Goal: Information Seeking & Learning: Learn about a topic

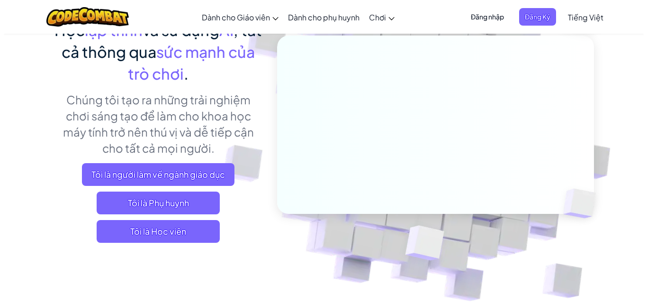
scroll to position [190, 0]
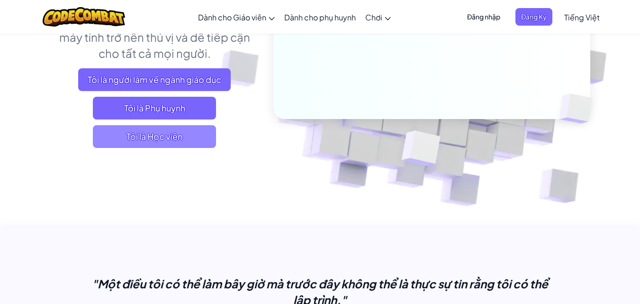
click at [183, 141] on span "Tôi là Học viên" at bounding box center [154, 136] width 123 height 23
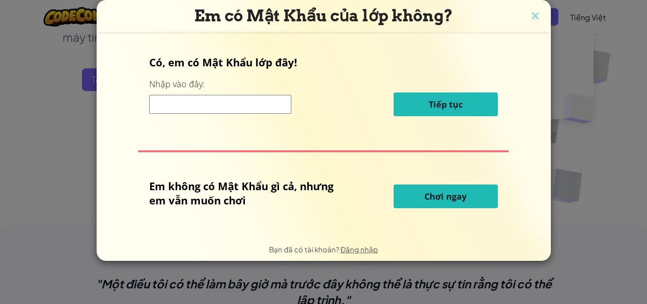
click at [452, 196] on span "Chơi ngay" at bounding box center [446, 196] width 42 height 11
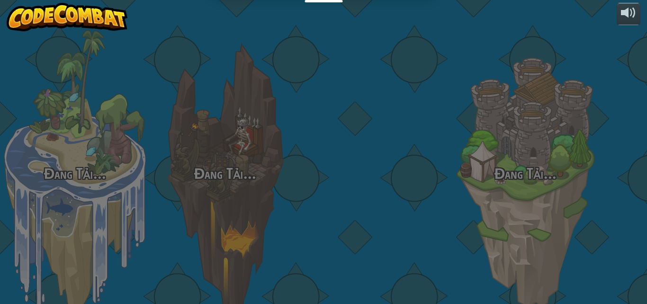
click at [452, 196] on div "Đang Tải... Đang Tải... Đang Tải... Đang Tải... Đang Tải... Đang Tải... Đang Tả…" at bounding box center [323, 152] width 647 height 304
select select "vi"
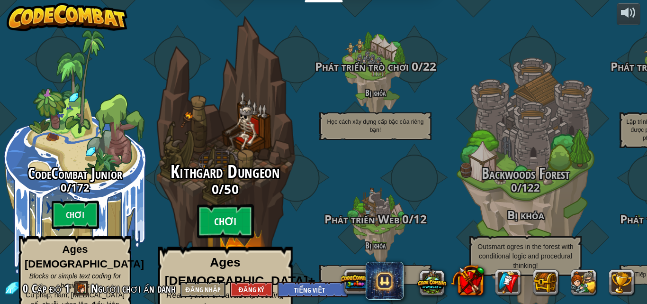
click at [237, 206] on btn "Chơi" at bounding box center [225, 221] width 57 height 34
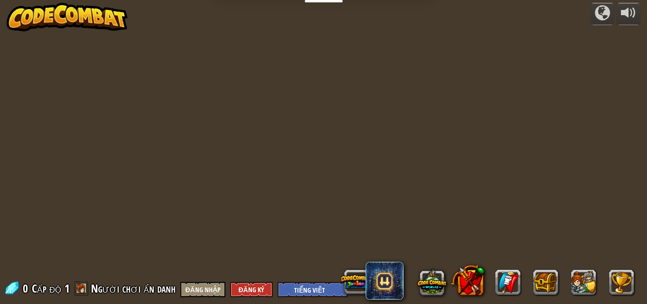
select select "vi"
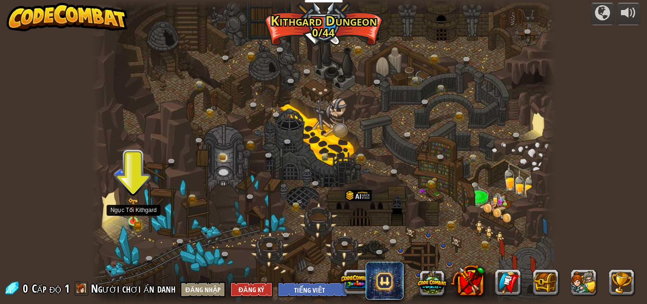
click at [136, 219] on img at bounding box center [133, 210] width 11 height 24
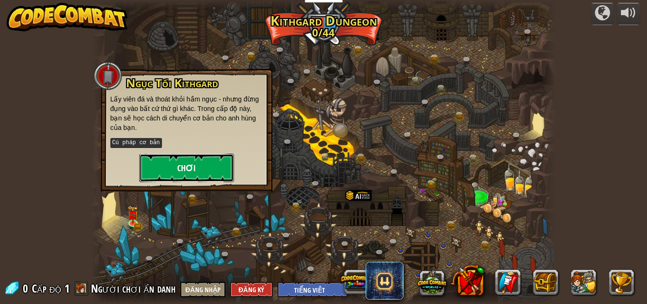
click at [217, 168] on button "Chơi" at bounding box center [186, 168] width 95 height 28
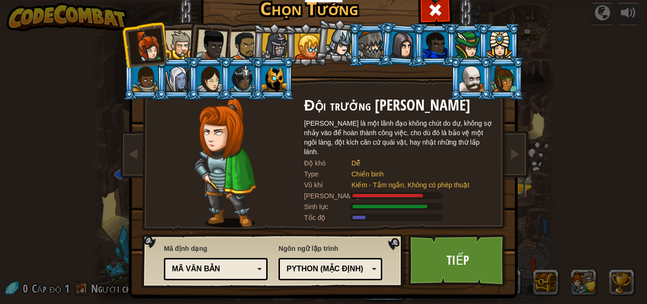
click at [178, 43] on div at bounding box center [179, 44] width 29 height 29
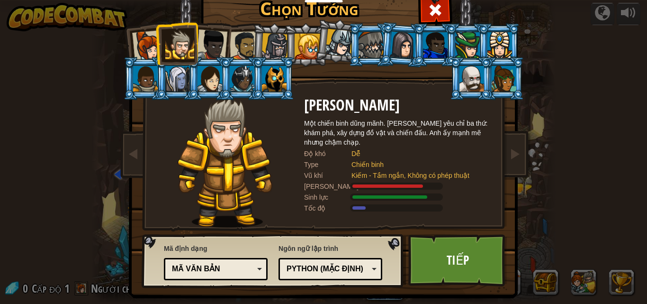
click at [209, 50] on div at bounding box center [211, 44] width 31 height 31
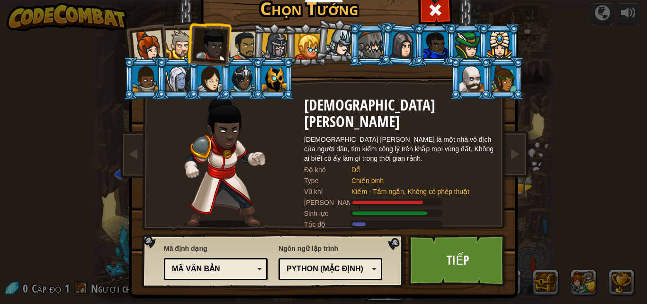
click at [245, 42] on div at bounding box center [244, 45] width 29 height 29
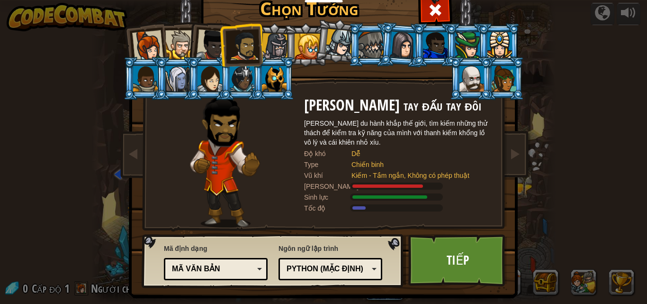
click at [209, 37] on div at bounding box center [211, 44] width 31 height 31
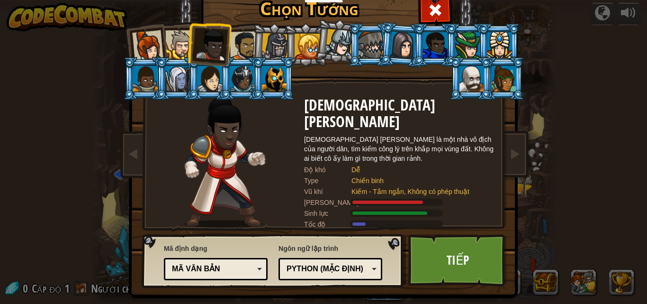
click at [175, 41] on div at bounding box center [179, 44] width 29 height 29
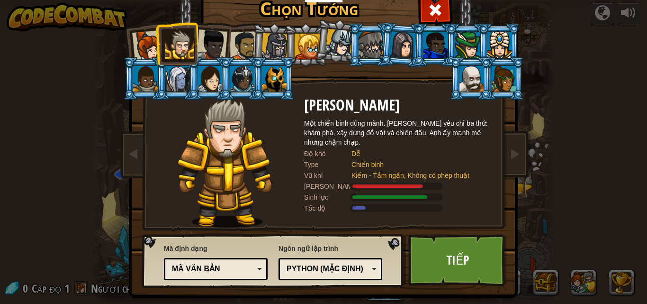
click at [144, 36] on div at bounding box center [147, 45] width 31 height 31
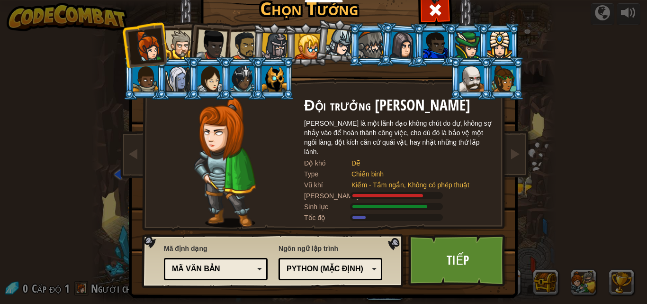
click at [184, 37] on div at bounding box center [179, 44] width 29 height 29
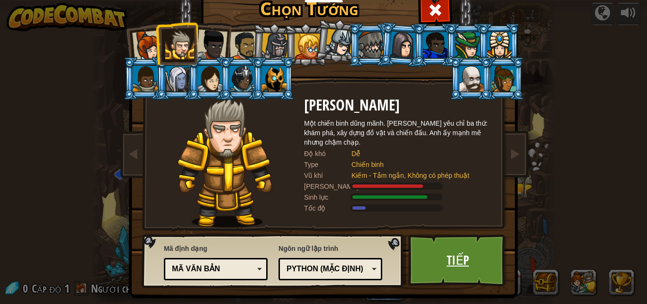
click at [444, 241] on link "Tiếp" at bounding box center [458, 260] width 99 height 52
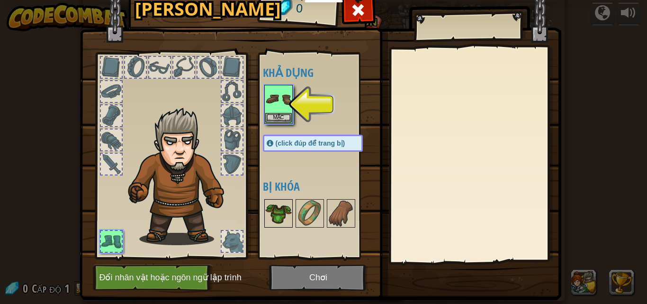
click at [276, 212] on img at bounding box center [278, 213] width 27 height 27
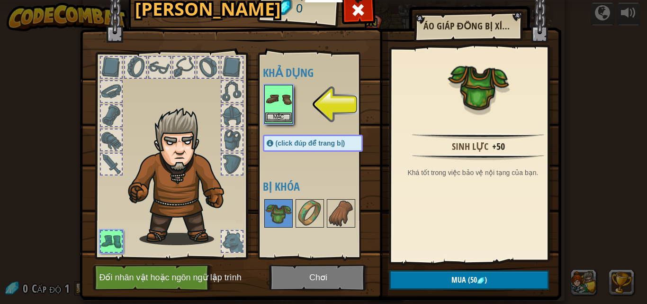
click at [276, 88] on img at bounding box center [278, 99] width 27 height 27
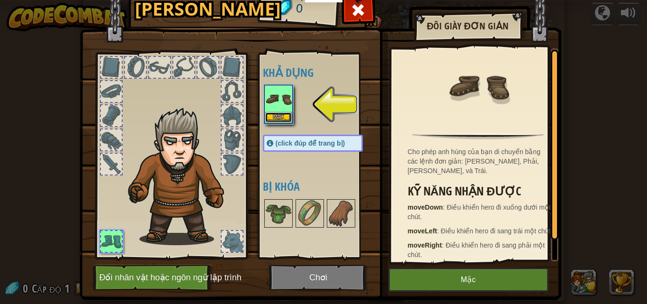
click at [271, 117] on button "Mặc" at bounding box center [278, 117] width 27 height 10
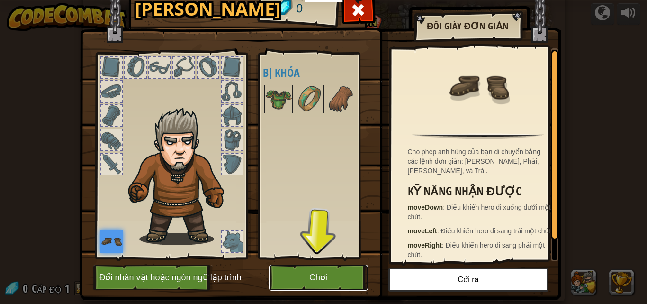
click at [328, 280] on button "Chơi" at bounding box center [318, 277] width 99 height 26
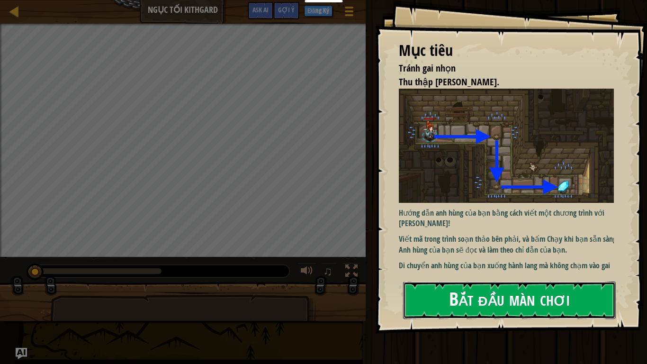
click at [508, 292] on button "Bắt đầu màn chơi" at bounding box center [509, 300] width 213 height 37
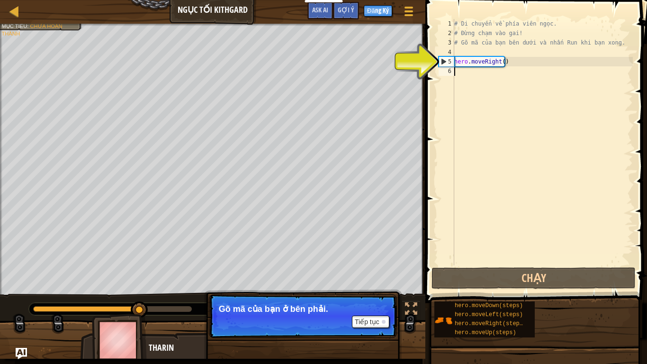
type textarea "h"
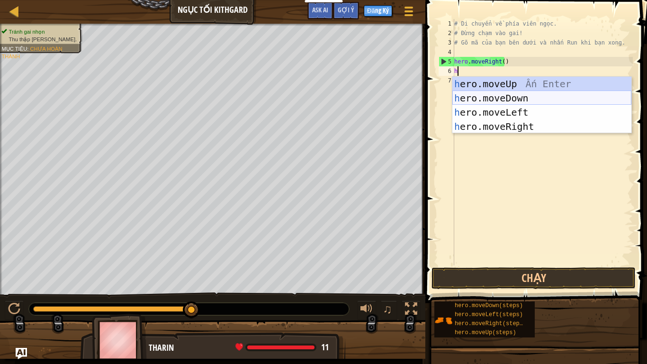
click at [499, 98] on div "h ero.moveUp Ấn Enter h ero.moveDown Ấn Enter h ero.moveLeft Ấn Enter h ero.mov…" at bounding box center [542, 119] width 179 height 85
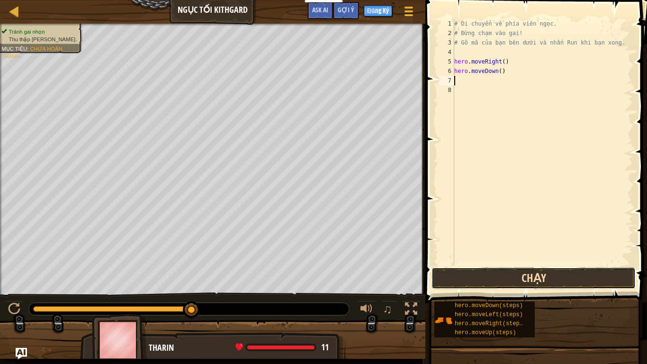
click at [511, 274] on button "Chạy" at bounding box center [534, 278] width 204 height 22
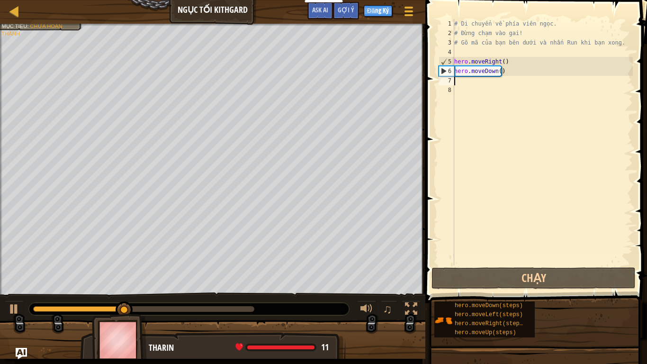
type textarea "h"
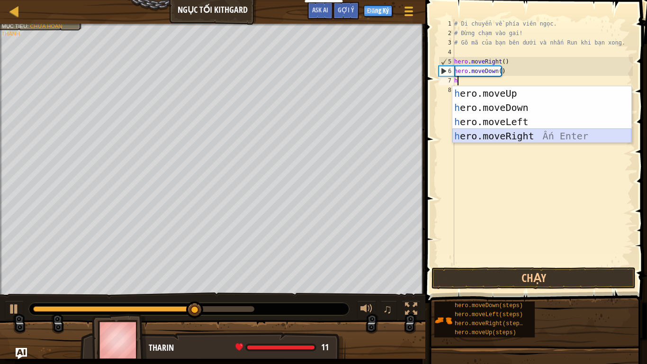
click at [498, 137] on div "h ero.moveUp Ấn Enter h ero.moveDown Ấn Enter h ero.moveLeft Ấn Enter h ero.mov…" at bounding box center [542, 128] width 179 height 85
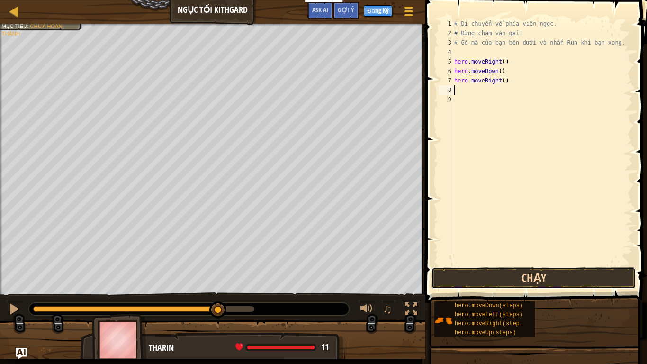
click at [521, 274] on button "Chạy" at bounding box center [534, 278] width 204 height 22
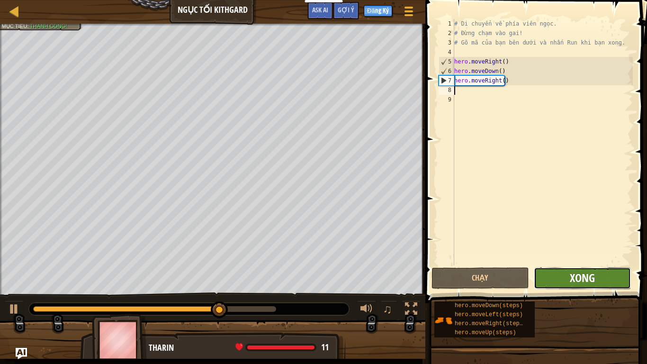
click at [573, 271] on span "Xong" at bounding box center [582, 277] width 25 height 15
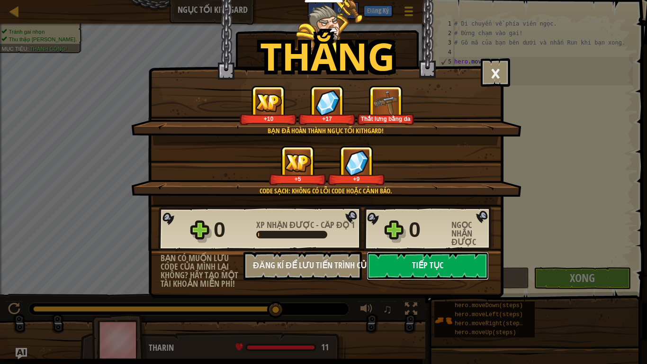
click at [437, 269] on button "Tiếp tục" at bounding box center [428, 266] width 122 height 28
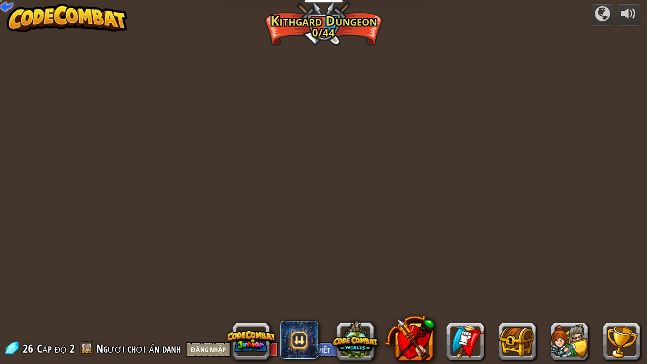
select select "vi"
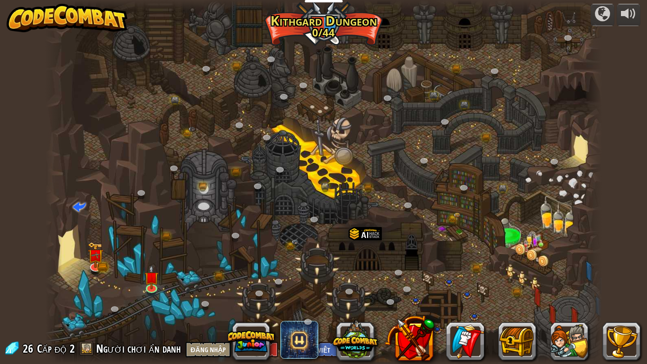
select select "vi"
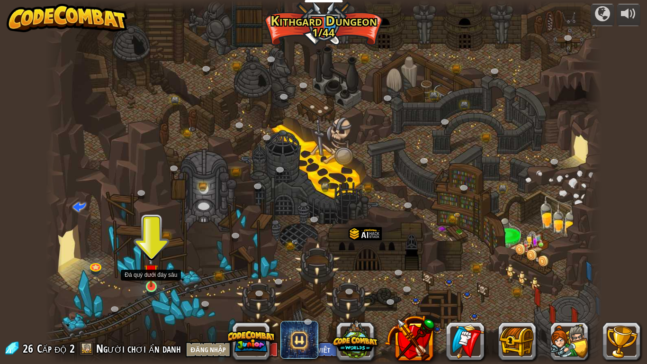
click at [147, 280] on img at bounding box center [151, 271] width 14 height 32
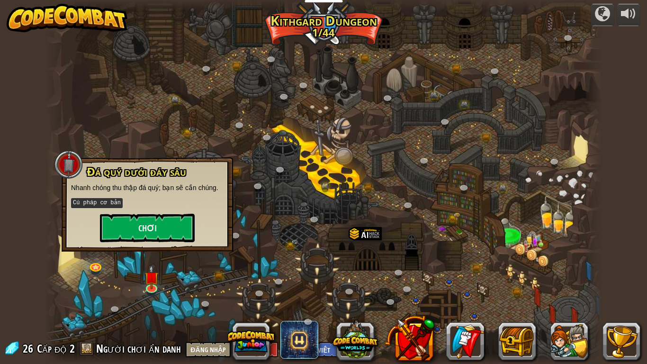
click at [149, 207] on p "Cú pháp cơ bản" at bounding box center [147, 203] width 153 height 12
click at [150, 223] on button "Chơi" at bounding box center [147, 228] width 95 height 28
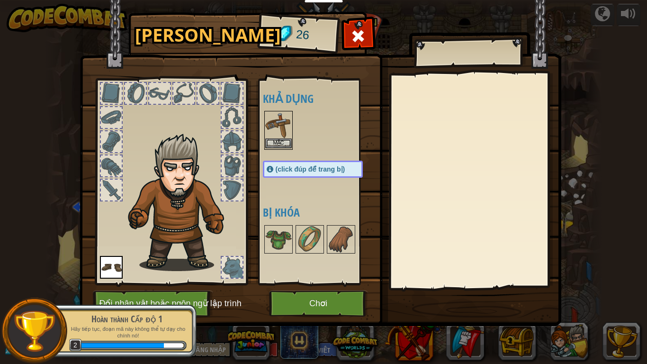
click at [272, 127] on img at bounding box center [278, 125] width 27 height 27
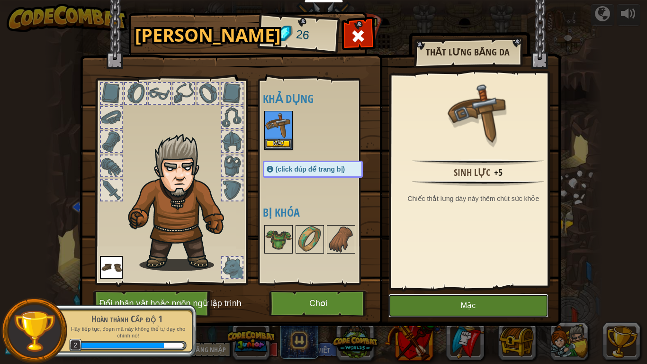
click at [452, 303] on button "Mặc" at bounding box center [469, 306] width 160 height 24
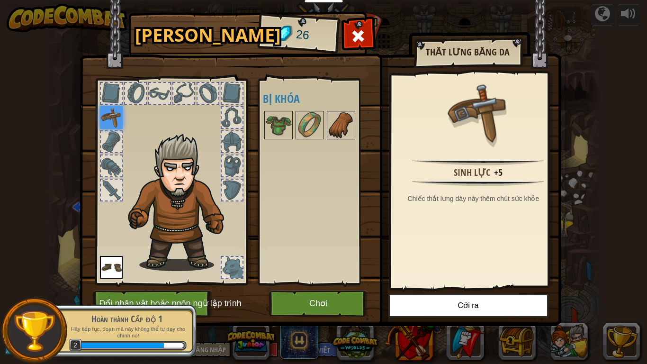
click at [335, 122] on img at bounding box center [341, 125] width 27 height 27
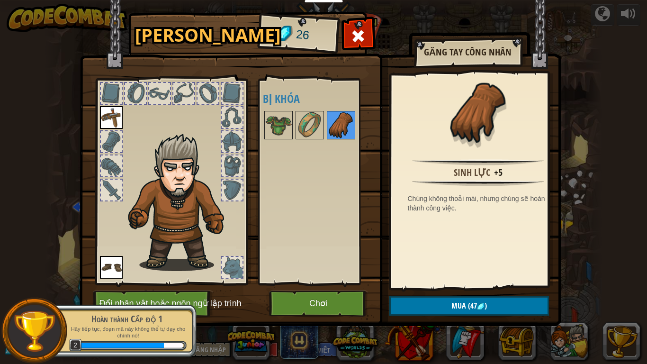
click at [335, 134] on img at bounding box center [341, 125] width 27 height 27
click at [343, 299] on button "Chơi" at bounding box center [318, 304] width 99 height 26
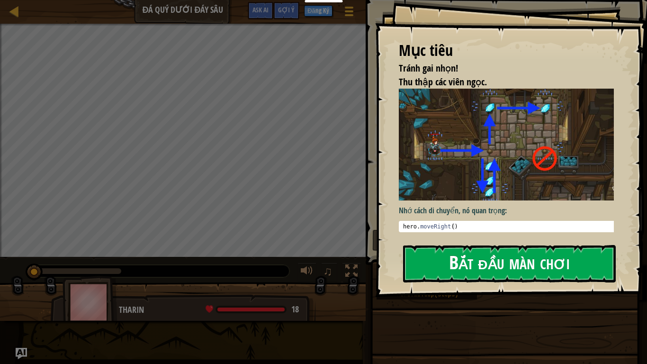
click at [555, 260] on button "Bắt đầu màn chơi" at bounding box center [509, 263] width 213 height 37
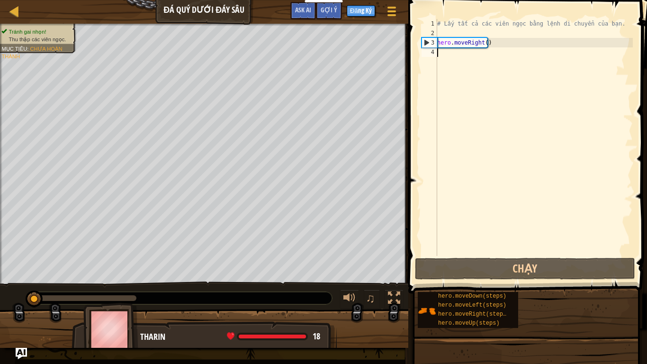
type textarea "h"
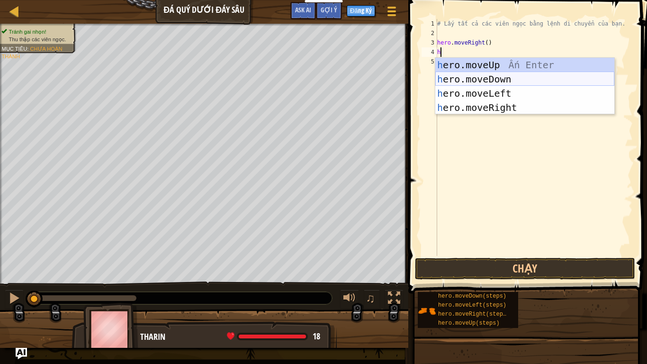
click at [479, 82] on div "h ero.moveUp Ấn Enter h ero.moveDown Ấn Enter h ero.moveLeft Ấn Enter h ero.mov…" at bounding box center [525, 100] width 179 height 85
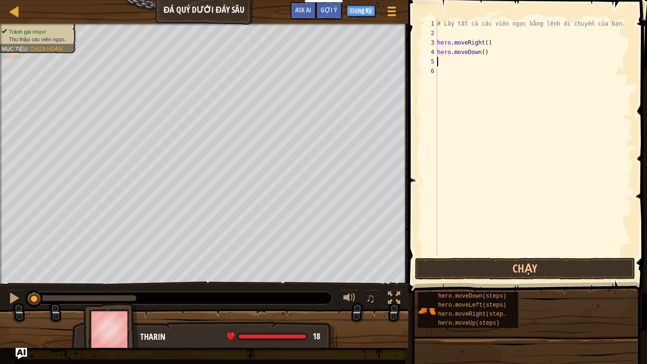
type textarea "h"
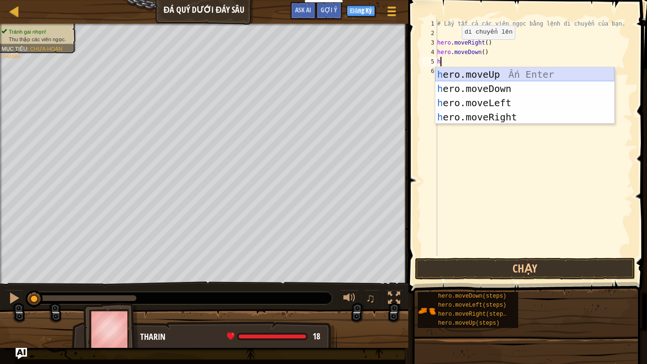
click at [487, 74] on div "h ero.moveUp Ấn Enter h ero.moveDown Ấn Enter h ero.moveLeft Ấn Enter h ero.mov…" at bounding box center [525, 109] width 179 height 85
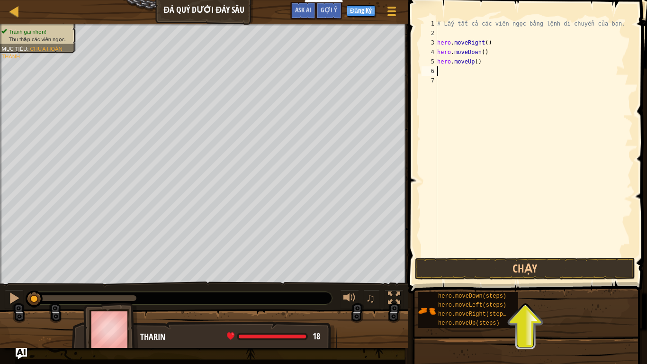
type textarea "h"
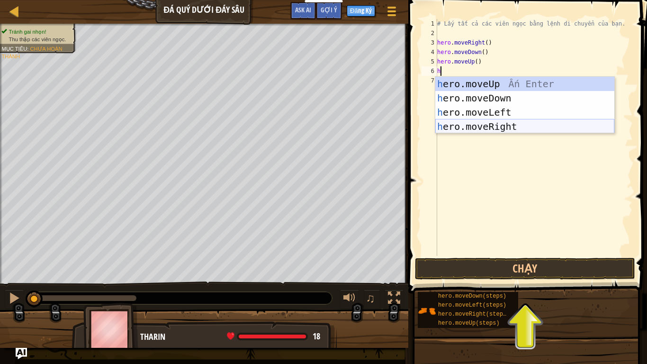
click at [482, 124] on div "h ero.moveUp Ấn Enter h ero.moveDown Ấn Enter h ero.moveLeft Ấn Enter h ero.mov…" at bounding box center [525, 119] width 179 height 85
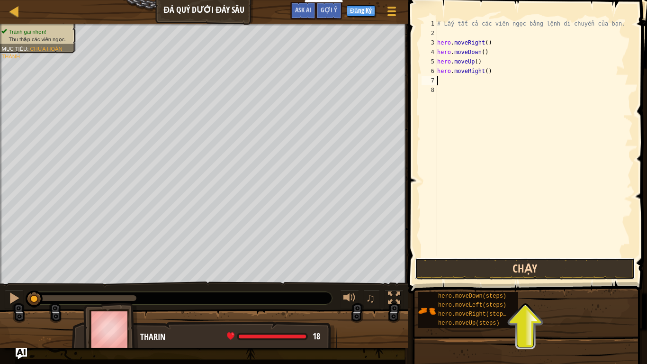
click at [516, 270] on button "Chạy" at bounding box center [525, 269] width 221 height 22
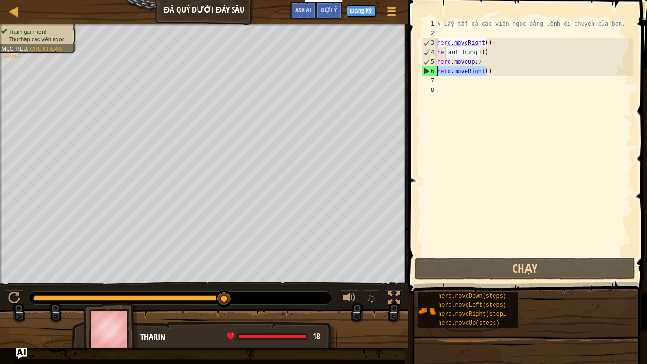
drag, startPoint x: 487, startPoint y: 73, endPoint x: 437, endPoint y: 69, distance: 50.4
click at [437, 69] on div "1 2 3 4 5 6 7 8 # Lấy tất cả các viên ngọc bằng lệnh di chuyển của bạn. hero . …" at bounding box center [526, 137] width 213 height 237
type textarea "hero.moveRight()"
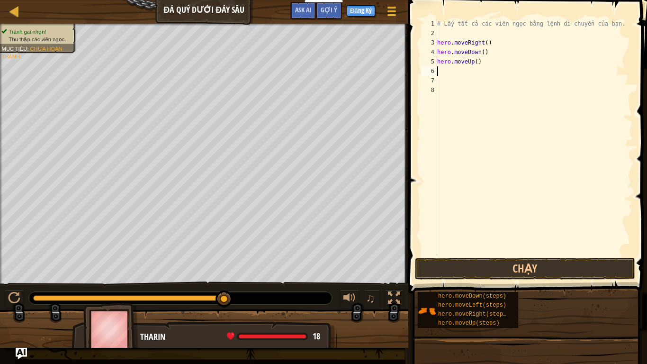
type textarea "h"
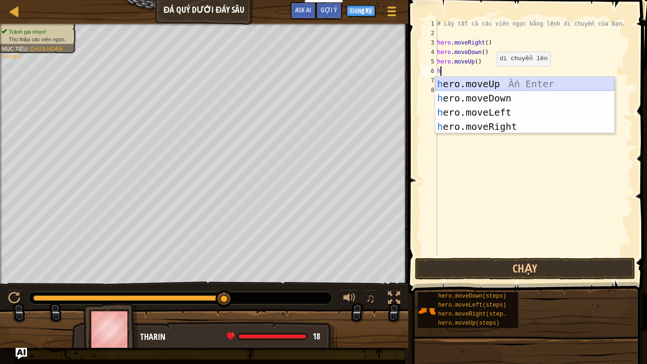
click at [487, 86] on div "h ero.moveUp Ấn Enter h ero.moveDown Ấn Enter h ero.moveLeft Ấn Enter h ero.mov…" at bounding box center [525, 119] width 179 height 85
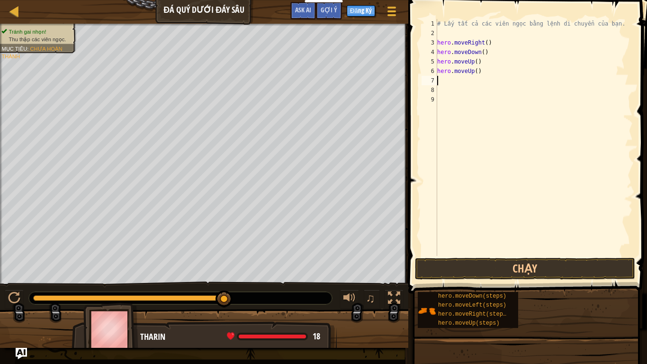
type textarea "h"
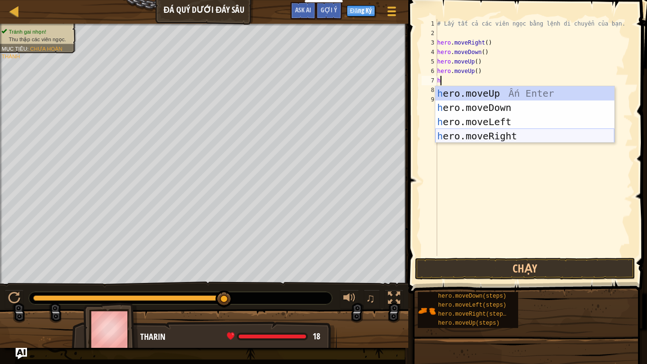
click at [511, 141] on div "h ero.moveUp Ấn Enter h ero.moveDown Ấn Enter h ero.moveLeft Ấn Enter h ero.mov…" at bounding box center [525, 128] width 179 height 85
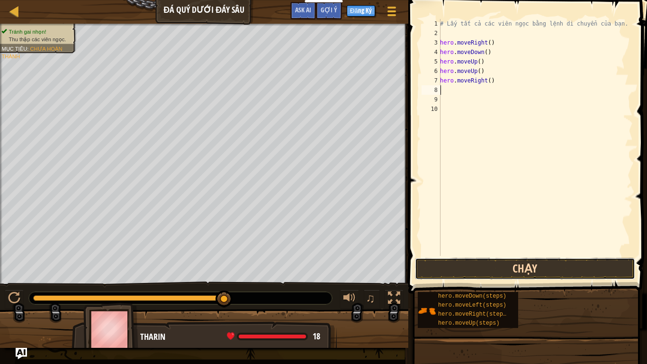
click at [507, 269] on button "Chạy" at bounding box center [525, 269] width 221 height 22
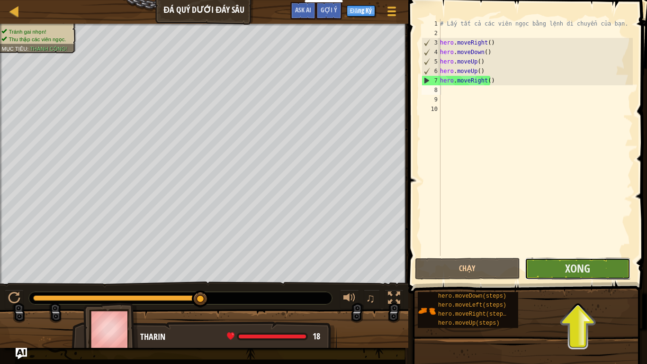
click at [543, 275] on button "Xong" at bounding box center [578, 269] width 106 height 22
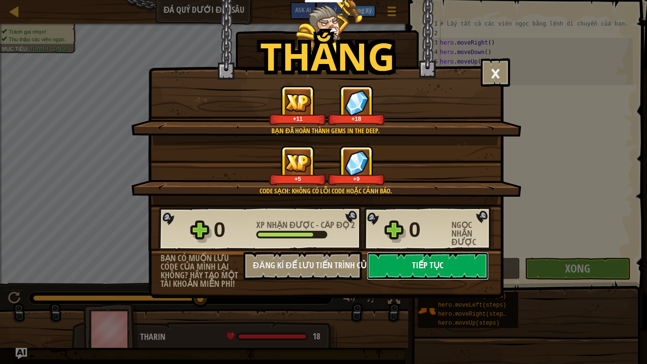
click at [444, 270] on button "Tiếp tục" at bounding box center [428, 266] width 122 height 28
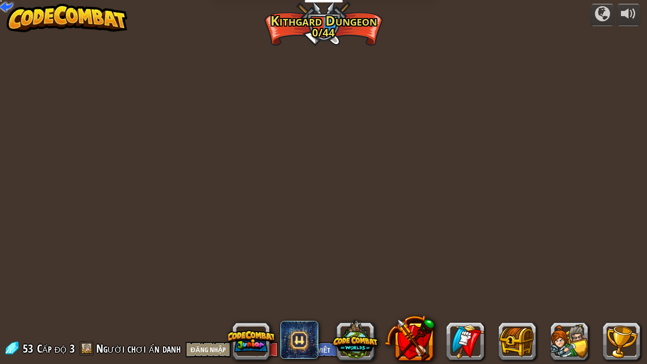
select select "vi"
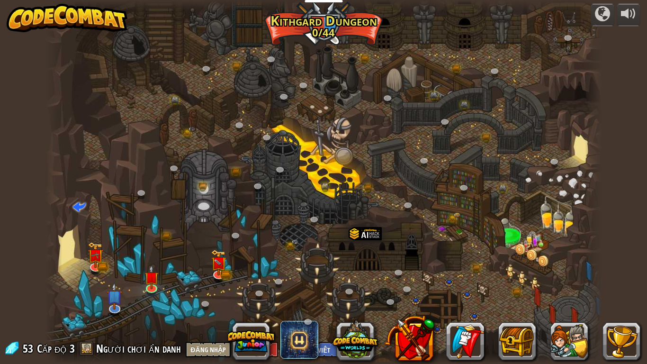
select select "vi"
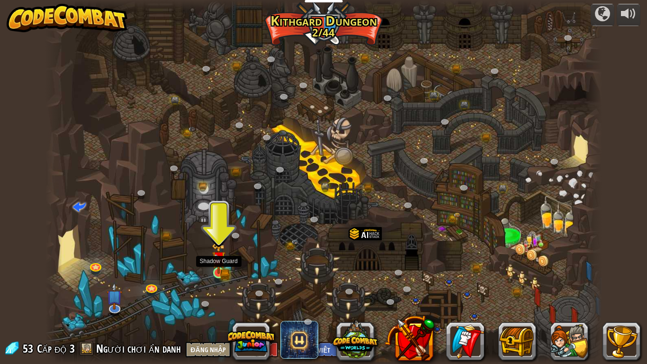
click at [224, 269] on img at bounding box center [219, 258] width 14 height 31
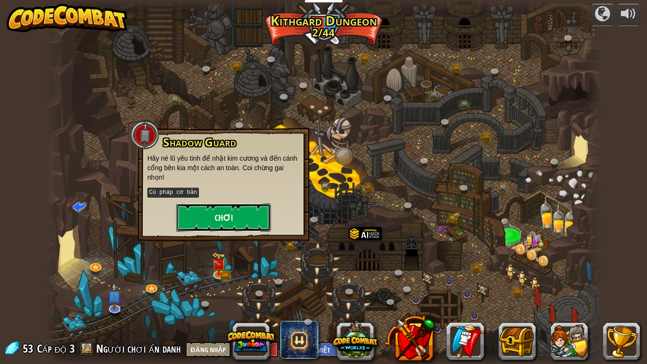
click at [218, 212] on button "Chơi" at bounding box center [223, 217] width 95 height 28
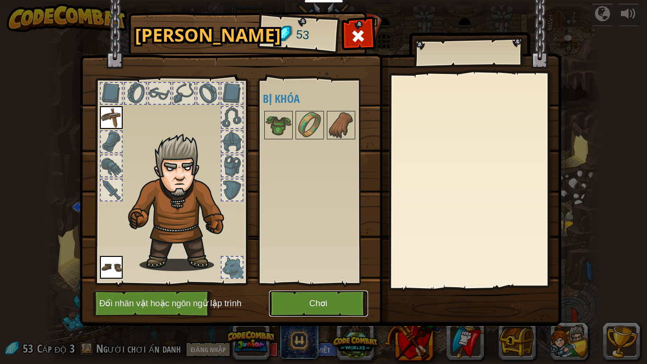
click at [311, 303] on button "Chơi" at bounding box center [318, 304] width 99 height 26
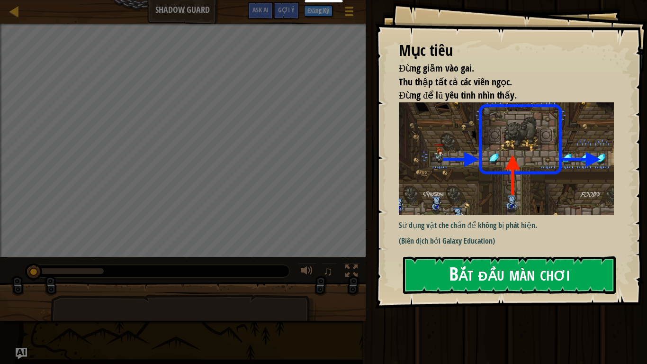
click at [518, 272] on button "Bắt đầu màn chơi" at bounding box center [509, 274] width 213 height 37
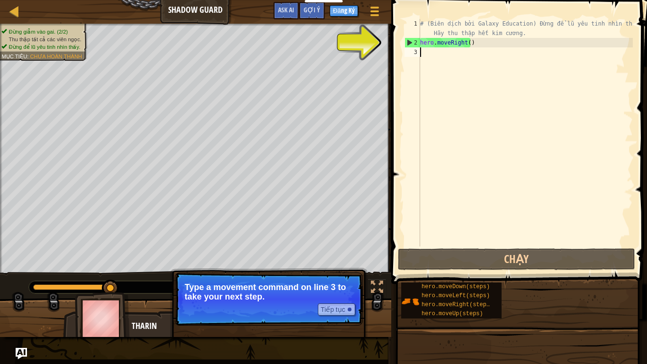
type textarea "h"
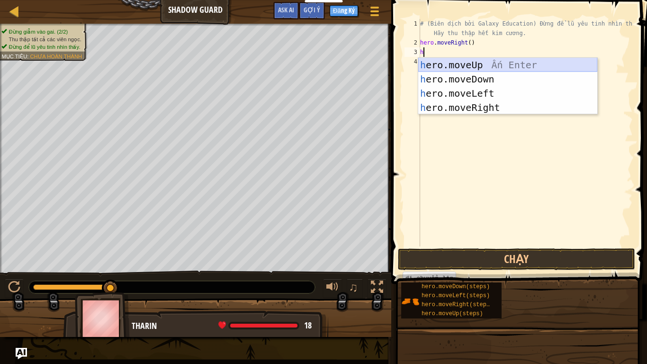
click at [468, 66] on div "h ero.moveUp Ấn Enter h ero.moveDown Ấn Enter h ero.moveLeft Ấn Enter h ero.mov…" at bounding box center [508, 100] width 179 height 85
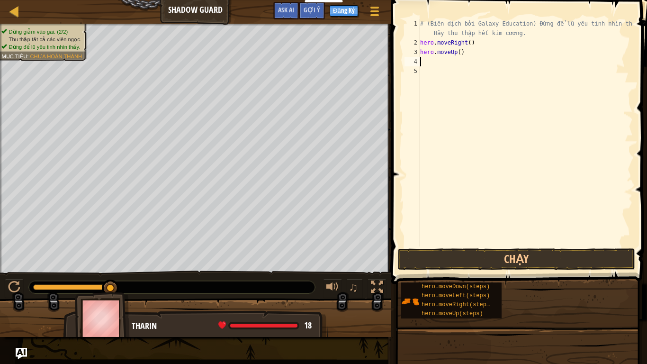
type textarea "h"
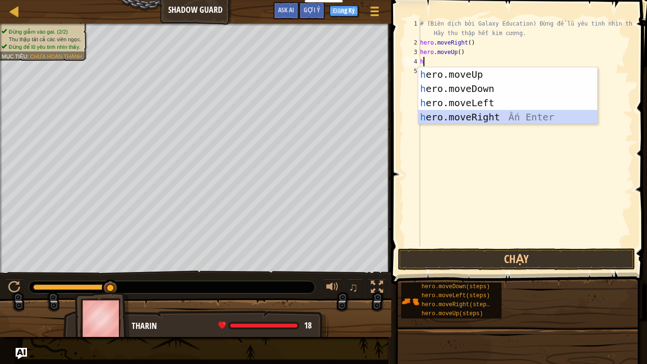
click at [474, 116] on div "h ero.moveUp Ấn Enter h ero.moveDown Ấn Enter h ero.moveLeft Ấn Enter h ero.mov…" at bounding box center [508, 109] width 179 height 85
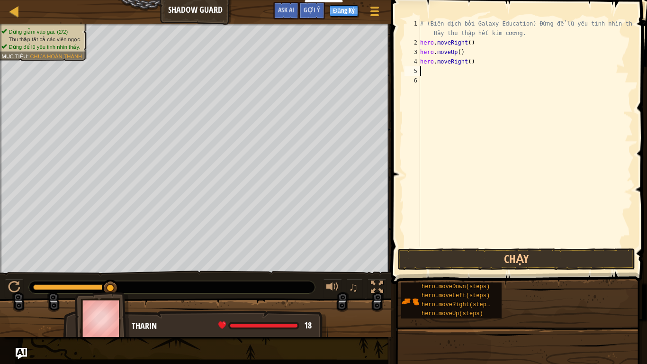
type textarea "h"
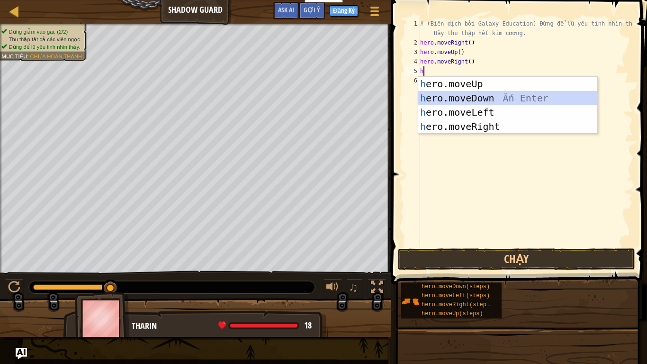
click at [487, 99] on div "h ero.moveUp Ấn Enter h ero.moveDown Ấn Enter h ero.moveLeft Ấn Enter h ero.mov…" at bounding box center [508, 119] width 179 height 85
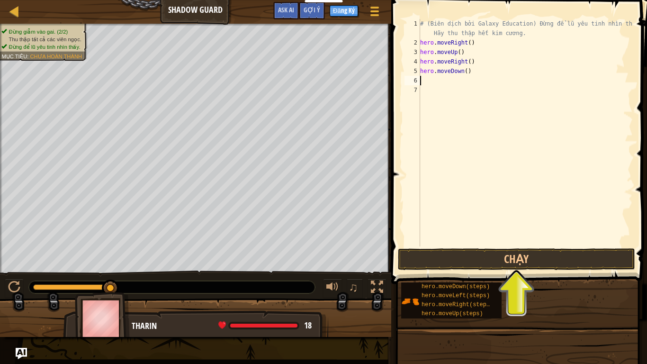
type textarea "h"
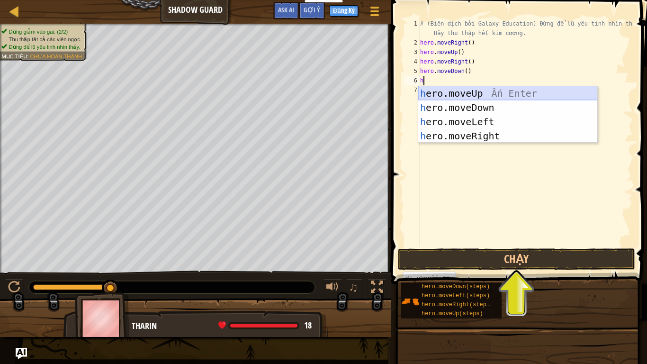
click at [472, 95] on div "h ero.moveUp Ấn Enter h ero.moveDown Ấn Enter h ero.moveLeft Ấn Enter h ero.mov…" at bounding box center [508, 128] width 179 height 85
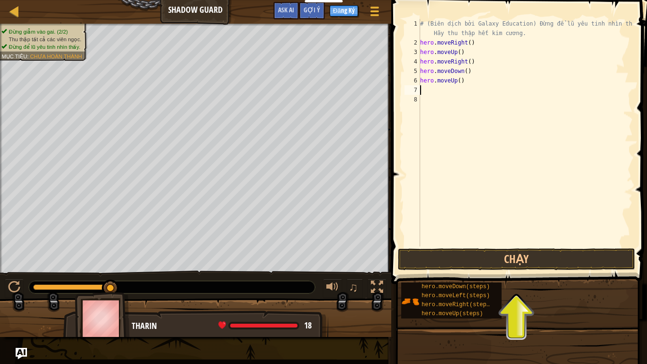
type textarea "h"
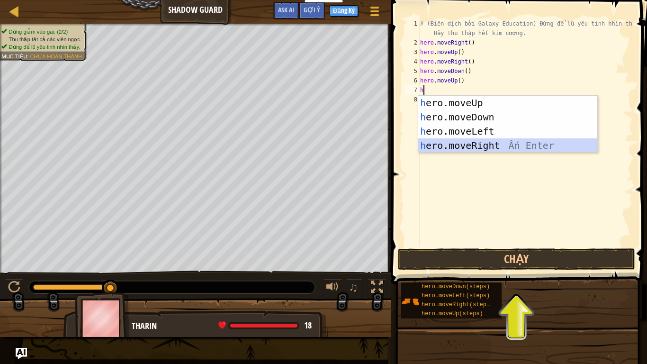
click at [459, 145] on div "h ero.moveUp Ấn Enter h ero.moveDown Ấn Enter h ero.moveLeft Ấn Enter h ero.mov…" at bounding box center [508, 138] width 179 height 85
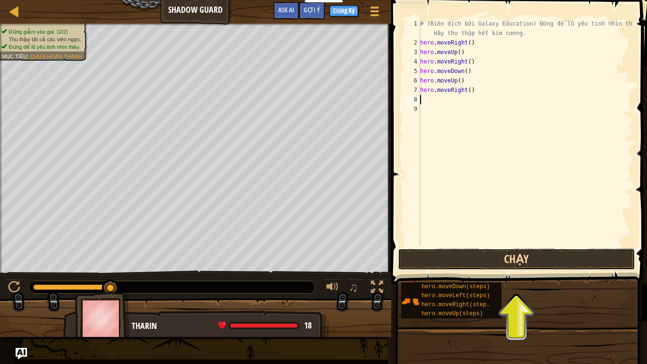
click at [469, 258] on button "Chạy" at bounding box center [516, 259] width 237 height 22
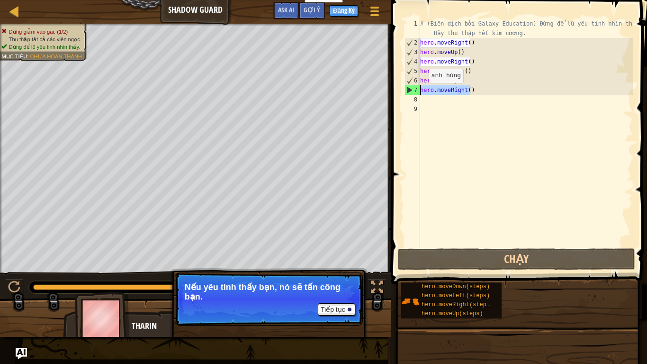
drag, startPoint x: 477, startPoint y: 91, endPoint x: 416, endPoint y: 92, distance: 61.2
click at [416, 92] on div "1 2 3 4 5 6 7 8 9 # (Biên dịch bởi Galaxy Education) Đừng để lũ yêu tinh nhìn t…" at bounding box center [518, 133] width 230 height 228
type textarea "hero.moveRight()"
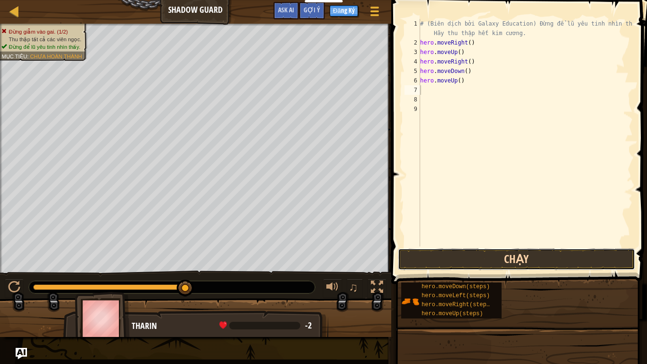
click at [564, 251] on button "Chạy" at bounding box center [516, 259] width 237 height 22
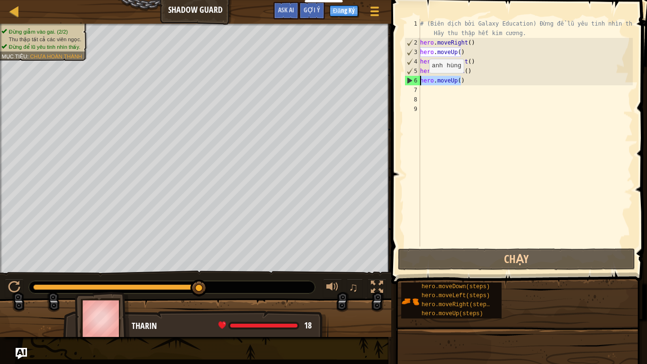
drag, startPoint x: 464, startPoint y: 83, endPoint x: 407, endPoint y: 82, distance: 56.4
click at [407, 82] on div "1 2 3 4 5 6 7 8 9 # (Biên dịch bởi Galaxy Education) Đừng để lũ yêu tinh nhìn t…" at bounding box center [518, 133] width 230 height 228
type textarea "hero.moveUp()"
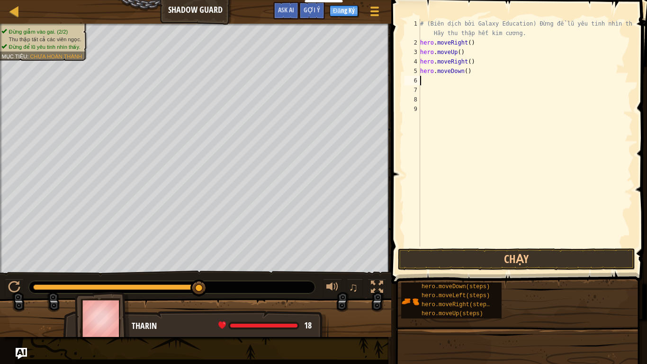
type textarea "h"
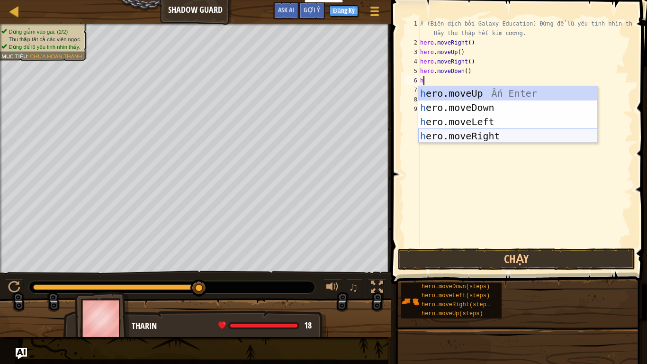
click at [473, 138] on div "h ero.moveUp Ấn Enter h ero.moveDown Ấn Enter h ero.moveLeft Ấn Enter h ero.mov…" at bounding box center [508, 128] width 179 height 85
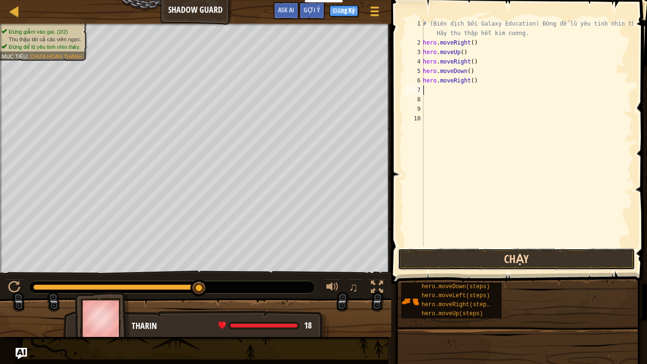
click at [485, 258] on button "Chạy" at bounding box center [516, 259] width 237 height 22
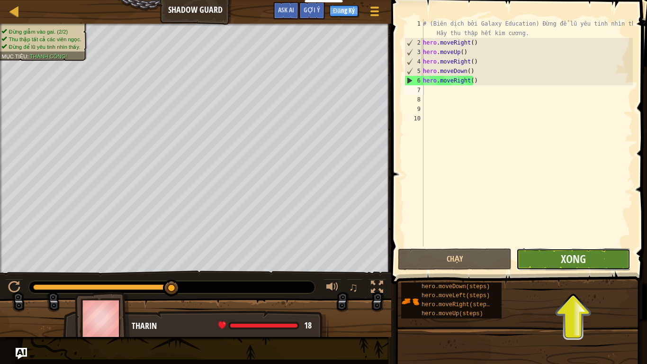
click at [580, 267] on button "Xong" at bounding box center [574, 259] width 114 height 22
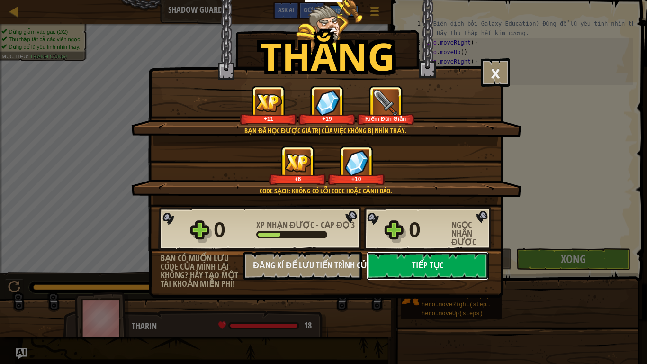
click at [394, 271] on button "Tiếp tục" at bounding box center [428, 266] width 122 height 28
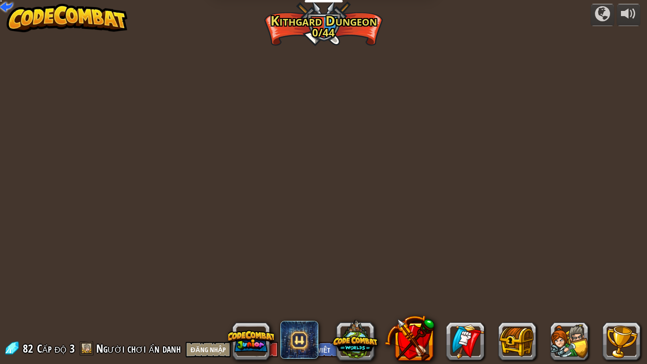
select select "vi"
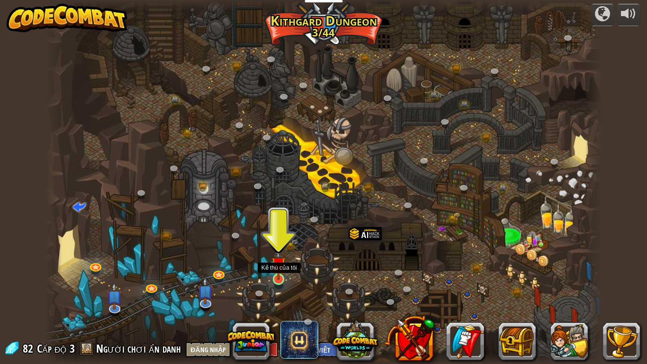
click at [277, 269] on img at bounding box center [279, 264] width 14 height 32
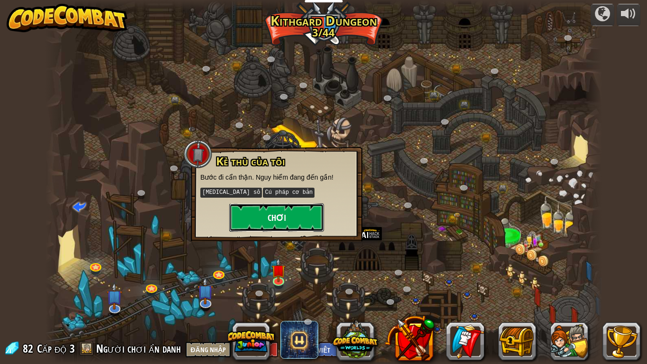
click at [280, 223] on button "Chơi" at bounding box center [276, 217] width 95 height 28
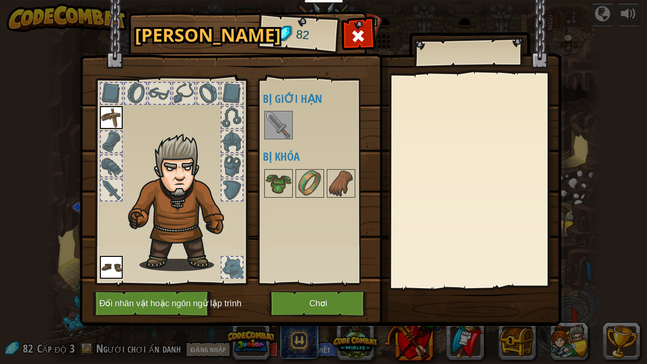
click at [286, 132] on img at bounding box center [278, 125] width 27 height 27
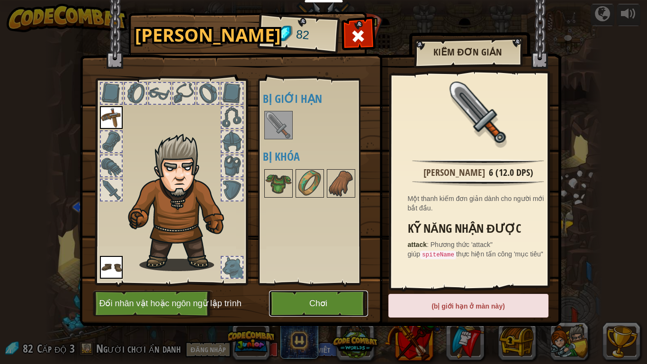
click at [308, 303] on button "Chơi" at bounding box center [318, 304] width 99 height 26
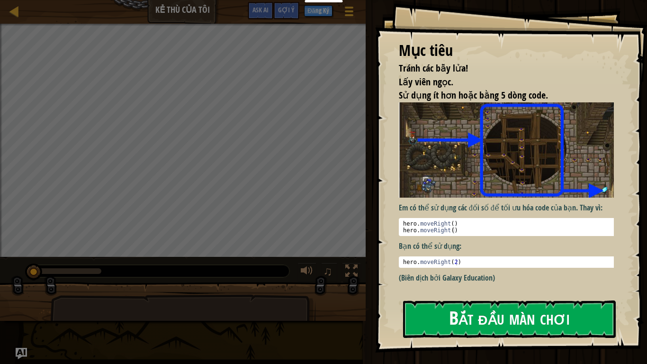
click at [511, 303] on button "Bắt đầu màn chơi" at bounding box center [509, 319] width 213 height 37
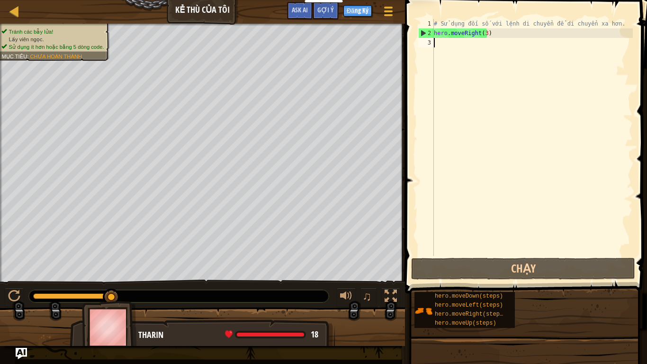
type textarea "h"
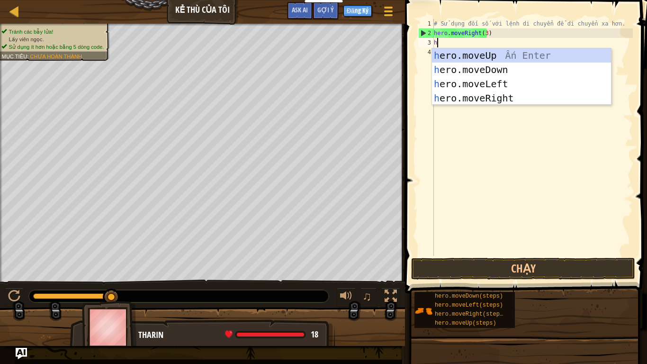
scroll to position [4, 0]
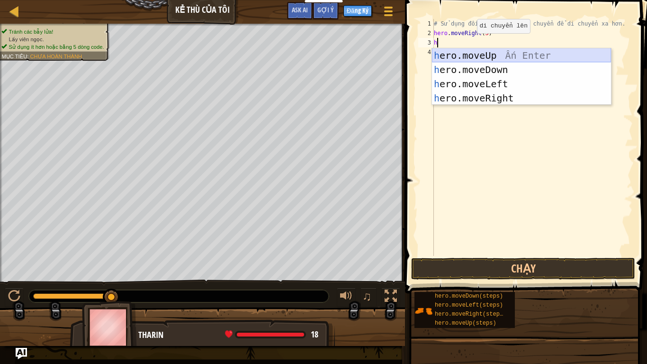
click at [477, 55] on div "h ero.moveUp Ấn Enter h ero.moveDown Ấn Enter h ero.moveLeft Ấn Enter h ero.mov…" at bounding box center [521, 90] width 179 height 85
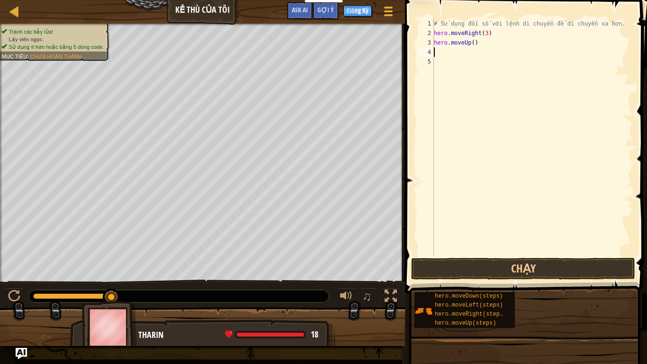
type textarea "h"
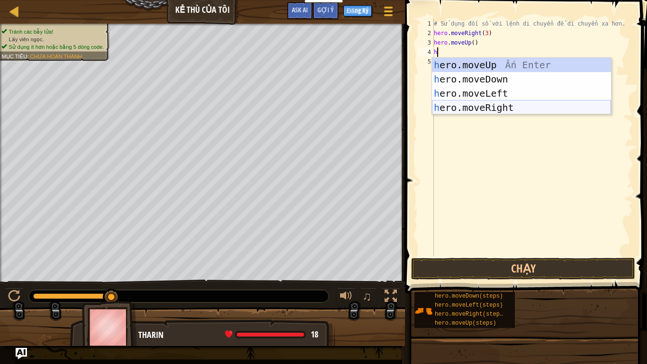
click at [492, 107] on div "h ero.moveUp Ấn Enter h ero.moveDown Ấn Enter h ero.moveLeft Ấn Enter h ero.mov…" at bounding box center [521, 100] width 179 height 85
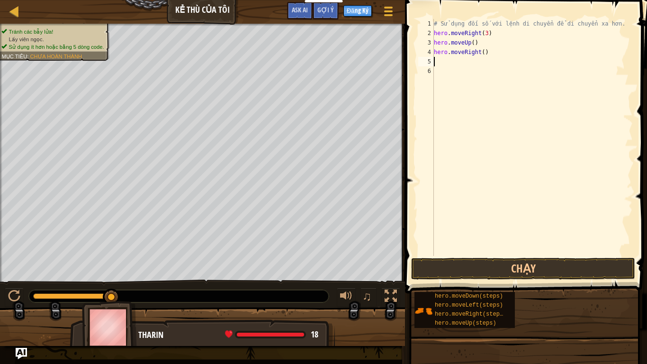
type textarea "h"
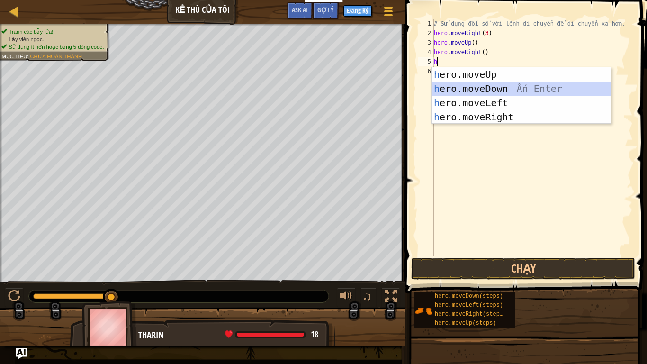
click at [491, 93] on div "h ero.moveUp Ấn Enter h ero.moveDown Ấn Enter h ero.moveLeft Ấn Enter h ero.mov…" at bounding box center [521, 109] width 179 height 85
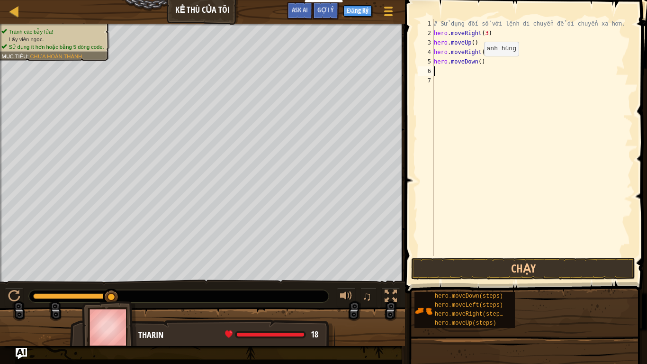
click at [476, 65] on div "# Sử dụng đối số với lệnh di chuyển để di chuyển xa hơn. hero . moveRight ( 3 )…" at bounding box center [532, 147] width 201 height 256
type textarea "hero.moveDown(4)"
type textarea "h"
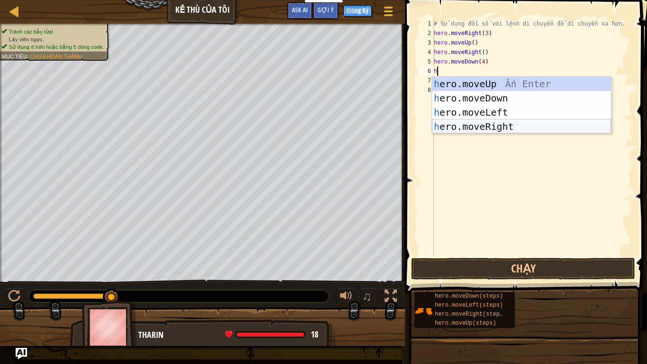
click at [491, 124] on div "h ero.moveUp Ấn Enter h ero.moveDown Ấn Enter h ero.moveLeft Ấn Enter h ero.mov…" at bounding box center [521, 119] width 179 height 85
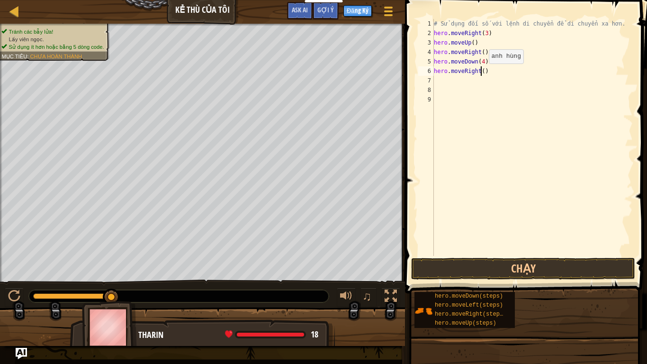
click at [481, 73] on div "# Sử dụng đối số với lệnh di chuyển để di chuyển xa hơn. hero . moveRight ( 3 )…" at bounding box center [532, 147] width 201 height 256
click at [541, 267] on button "Chạy" at bounding box center [523, 269] width 224 height 22
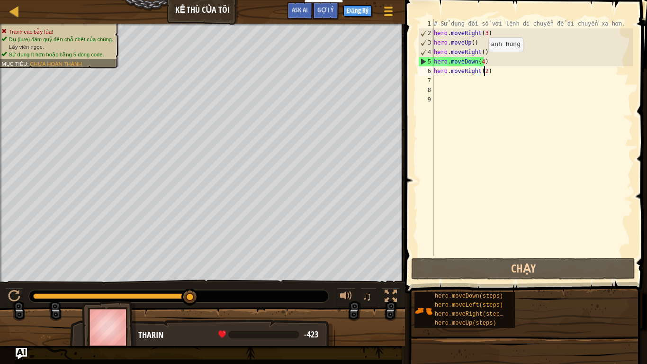
click at [481, 61] on div "# Sử dụng đối số với lệnh di chuyển để di chuyển xa hơn. hero . moveRight ( 3 )…" at bounding box center [532, 147] width 201 height 256
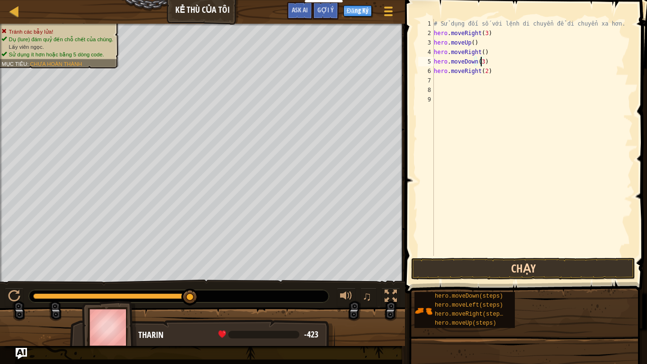
type textarea "hero.moveDown(3)"
click at [567, 266] on button "Chạy" at bounding box center [523, 269] width 224 height 22
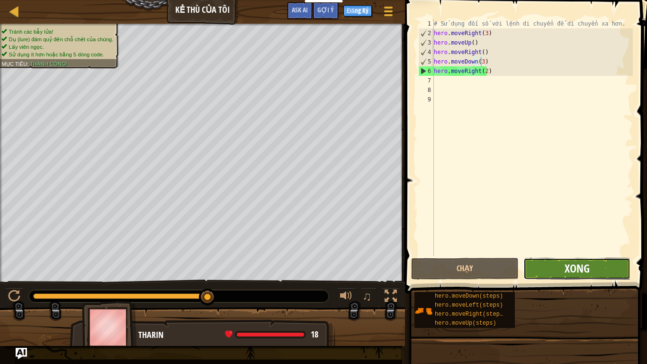
click at [582, 271] on span "Xong" at bounding box center [577, 268] width 25 height 15
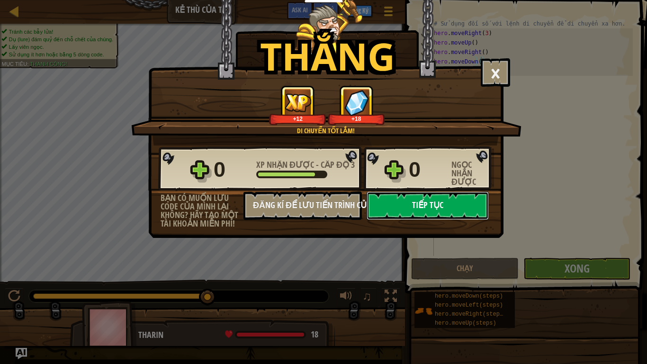
click at [428, 203] on button "Tiếp tục" at bounding box center [428, 205] width 122 height 28
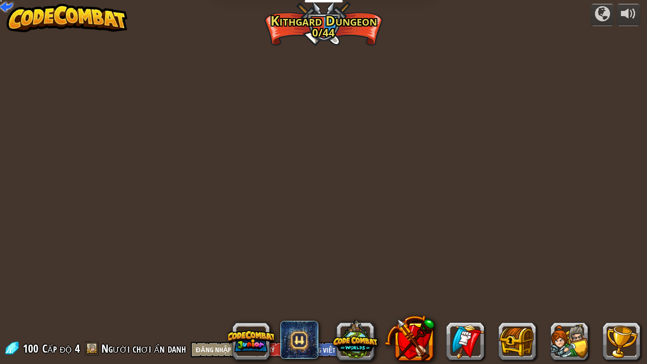
select select "vi"
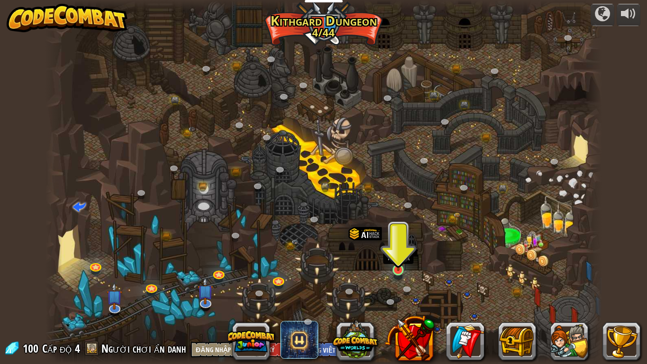
click at [401, 270] on img at bounding box center [399, 255] width 14 height 32
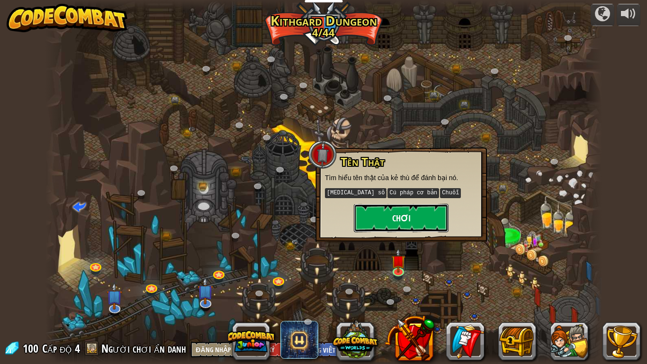
click at [399, 217] on button "Chơi" at bounding box center [401, 218] width 95 height 28
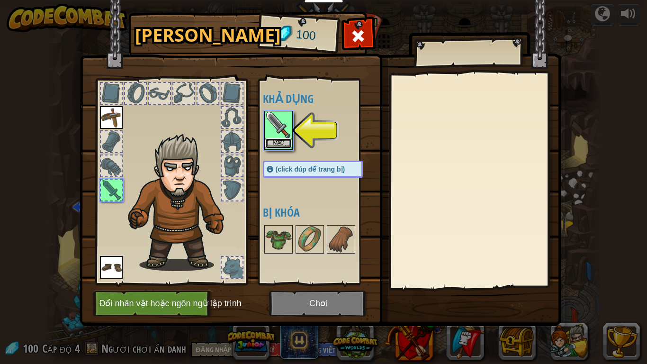
click at [282, 141] on button "Mặc" at bounding box center [278, 143] width 27 height 10
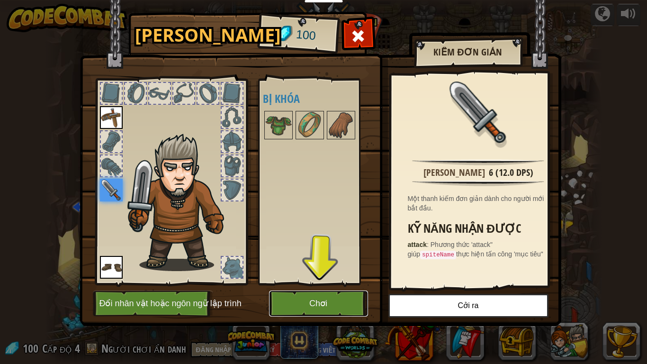
click at [318, 303] on button "Chơi" at bounding box center [318, 304] width 99 height 26
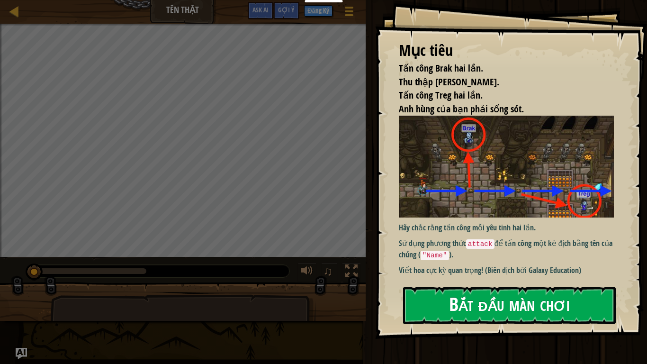
click at [551, 298] on button "Bắt đầu màn chơi" at bounding box center [509, 305] width 213 height 37
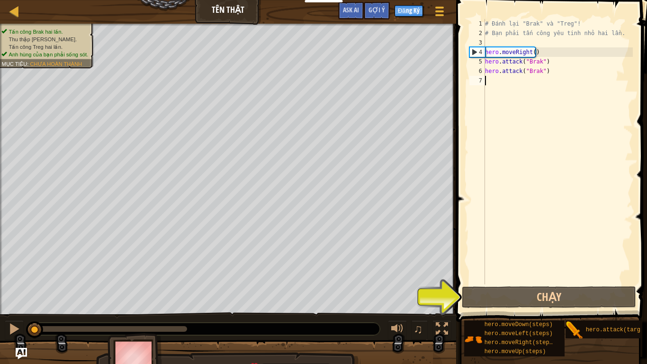
type textarea "h"
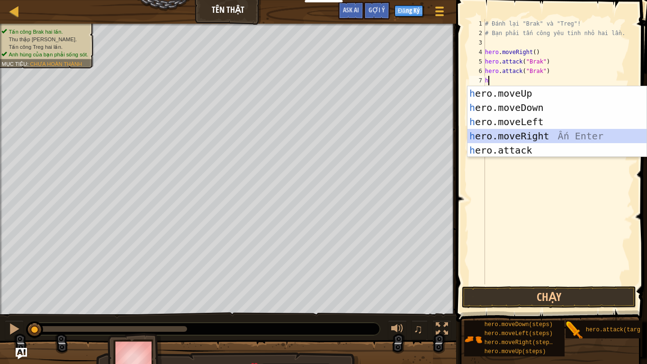
click at [516, 134] on div "h ero.moveUp Ấn Enter h ero.moveDown Ấn Enter h ero.moveLeft Ấn Enter h ero.mov…" at bounding box center [557, 136] width 179 height 100
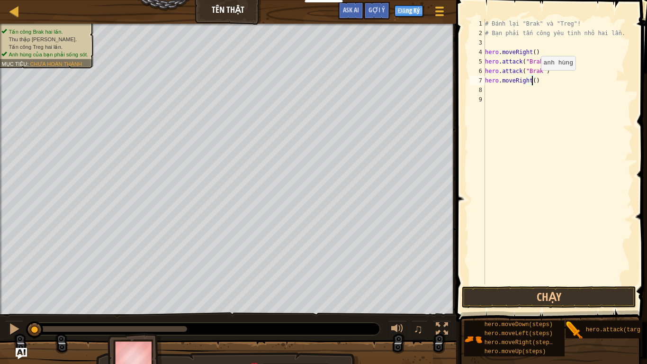
click at [533, 80] on div "# Đánh lại "Brak" và "Treg"! # Bạn phải tấn công yêu tinh nhỏ hai lần. hero . m…" at bounding box center [558, 161] width 150 height 284
type textarea "hero.moveRight()"
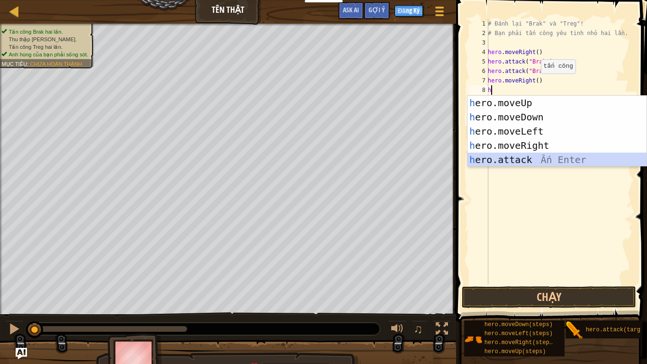
click at [530, 155] on div "h ero.moveUp Ấn Enter h ero.moveDown Ấn Enter h ero.moveLeft Ấn Enter h ero.mov…" at bounding box center [557, 146] width 179 height 100
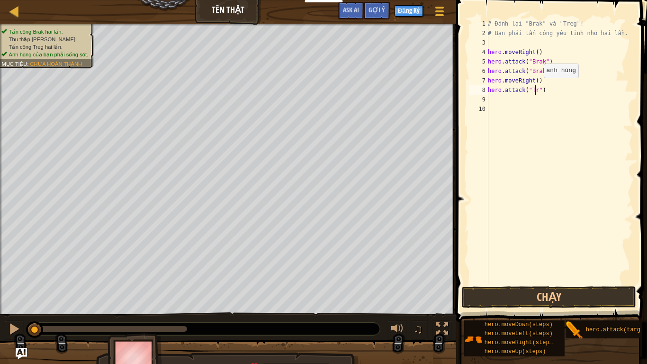
scroll to position [4, 4]
type textarea "hero.attack("Treg")"
drag, startPoint x: 546, startPoint y: 91, endPoint x: 488, endPoint y: 87, distance: 58.4
click at [488, 87] on div "hero.attack("Treg") 1 2 3 4 5 6 7 8 9 10 # Đánh lại "Brak" và "Treg"! # Bạn phả…" at bounding box center [550, 151] width 165 height 265
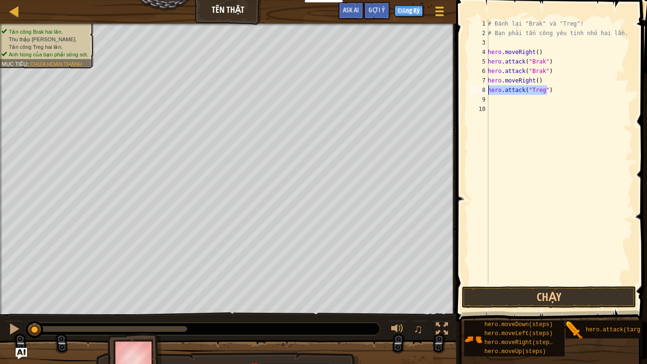
click at [488, 102] on div "9" at bounding box center [479, 99] width 19 height 9
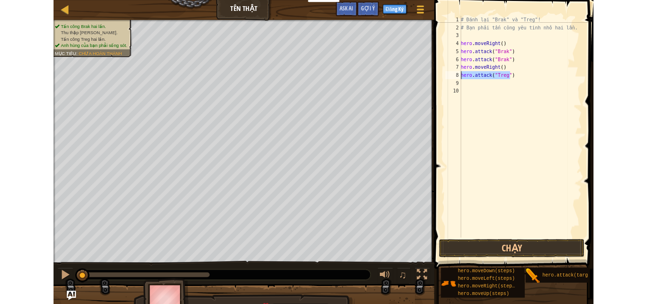
scroll to position [4, 0]
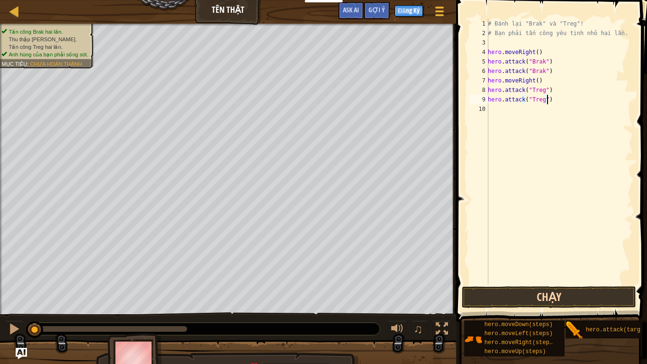
type textarea "hero.attack("Treg")"
click at [572, 289] on button "Chạy" at bounding box center [549, 297] width 174 height 22
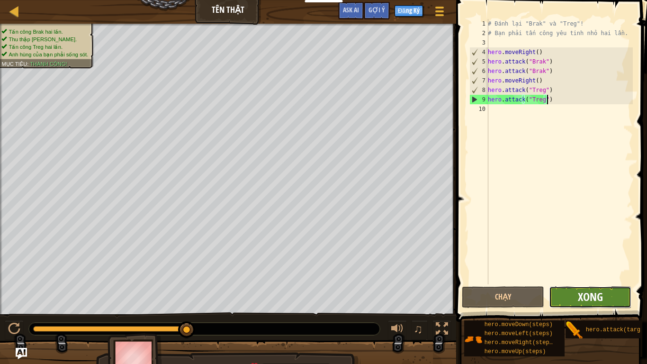
click at [601, 297] on span "Xong" at bounding box center [590, 296] width 25 height 15
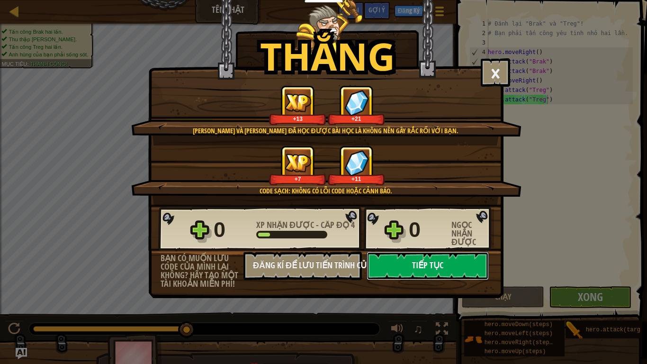
click at [417, 270] on button "Tiếp tục" at bounding box center [428, 266] width 122 height 28
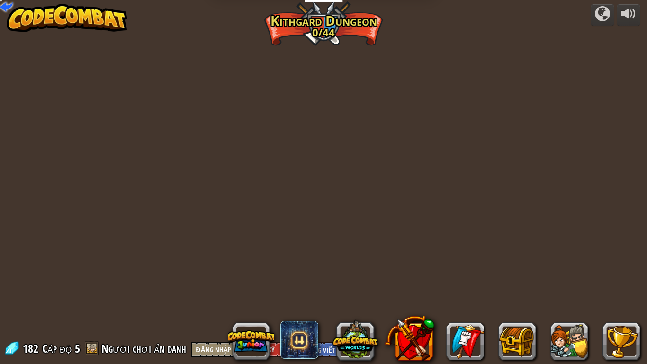
select select "vi"
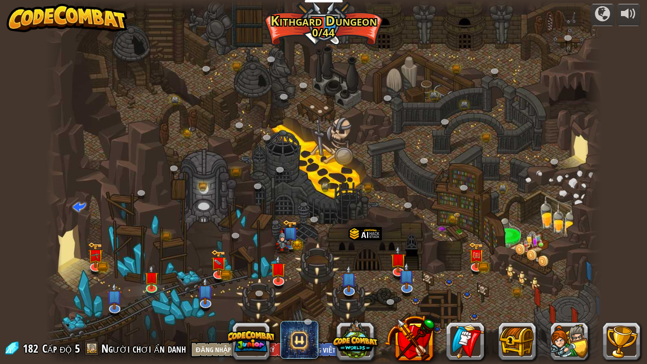
select select "vi"
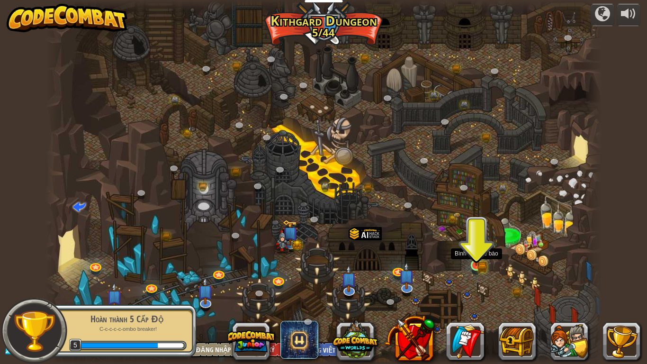
click at [479, 264] on img at bounding box center [477, 250] width 14 height 31
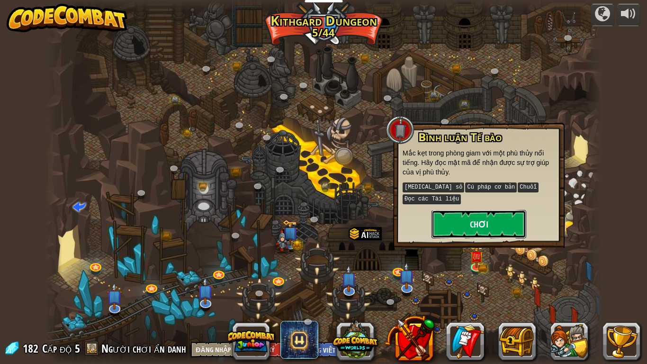
click at [499, 210] on button "Chơi" at bounding box center [479, 224] width 95 height 28
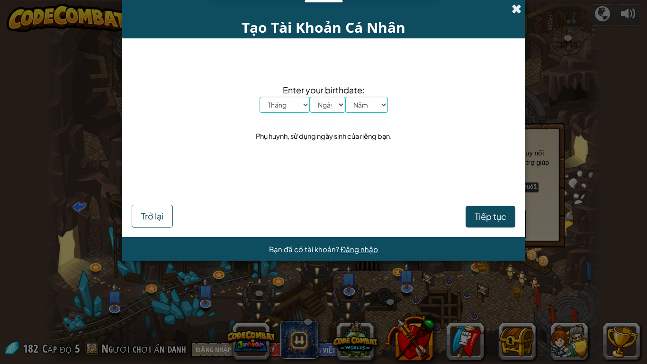
click at [515, 8] on span at bounding box center [517, 9] width 10 height 10
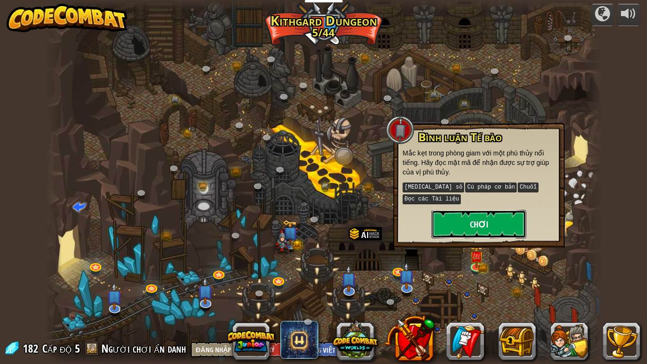
click at [518, 212] on button "Chơi" at bounding box center [479, 224] width 95 height 28
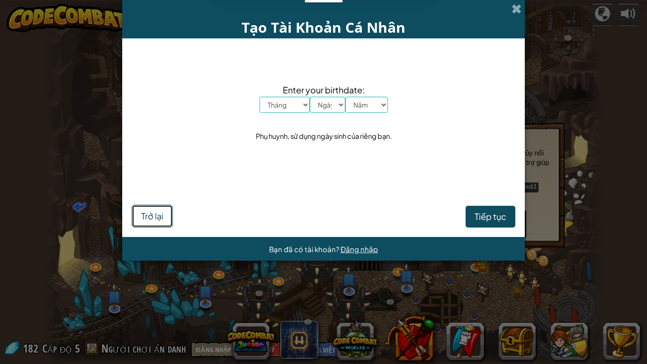
click at [161, 213] on span "Trở lại" at bounding box center [152, 215] width 22 height 11
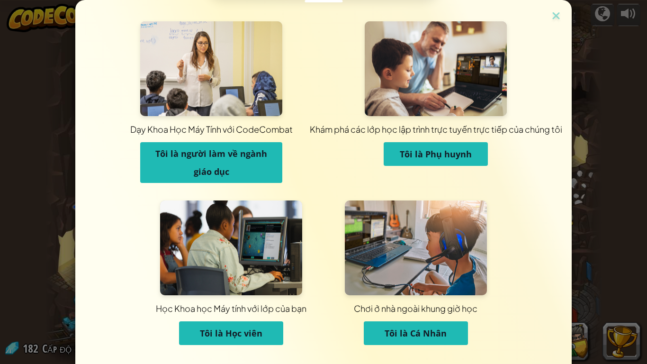
click at [237, 303] on span "Tôi là Học viên" at bounding box center [231, 333] width 63 height 11
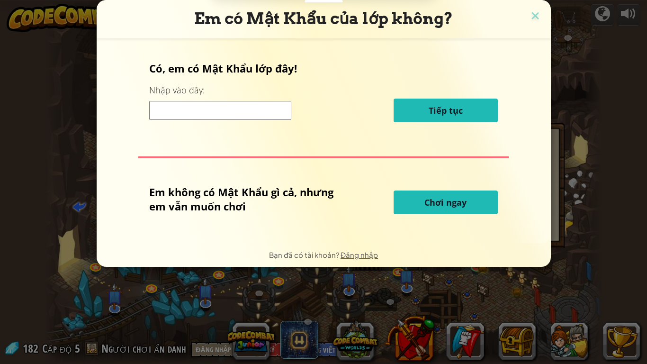
click at [439, 205] on span "Chơi ngay" at bounding box center [446, 202] width 42 height 11
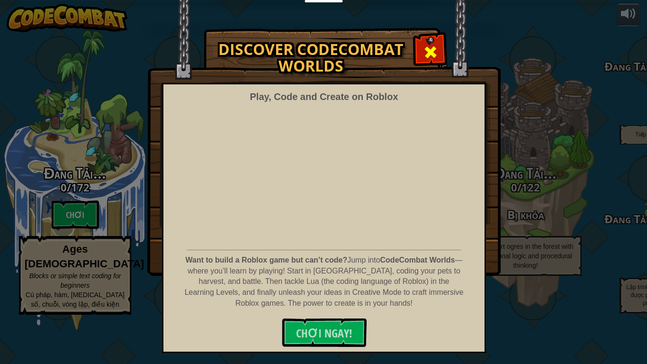
click at [440, 34] on img at bounding box center [324, 138] width 354 height 276
select select "vi"
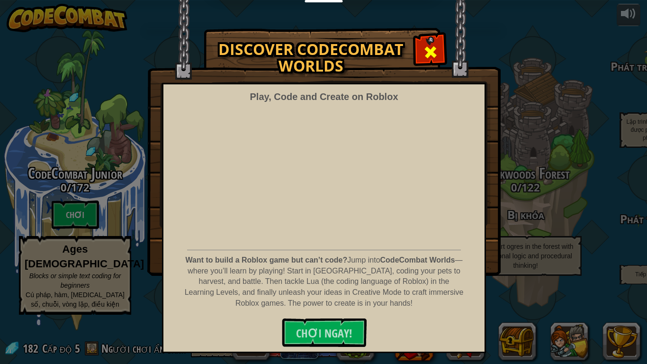
click at [435, 45] on span at bounding box center [430, 52] width 15 height 15
